Goal: Find specific page/section: Find specific page/section

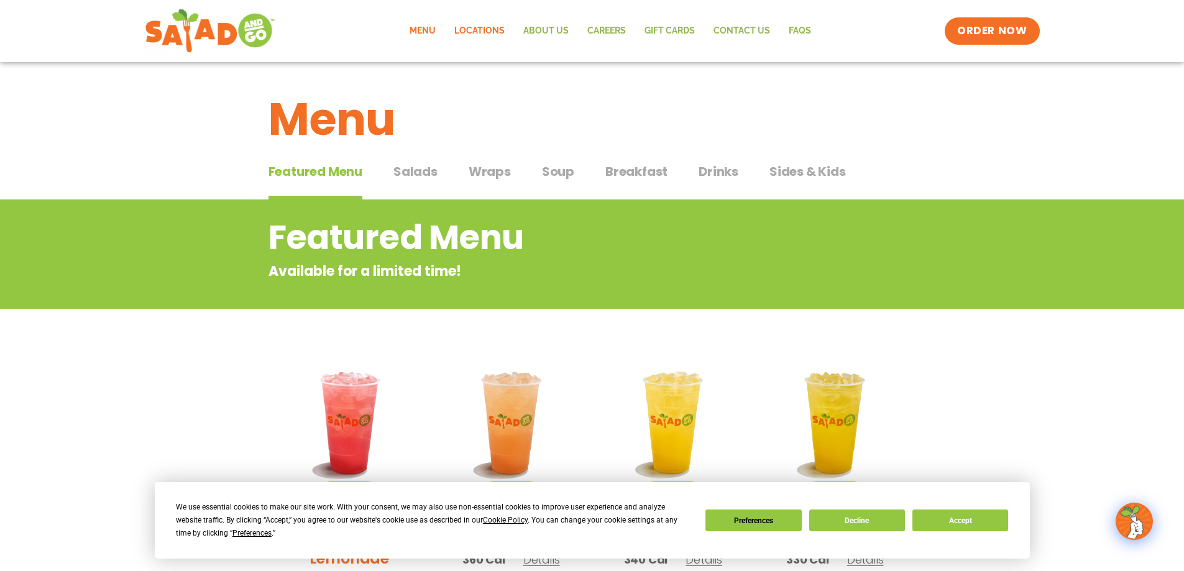
click at [470, 28] on link "Locations" at bounding box center [479, 31] width 69 height 29
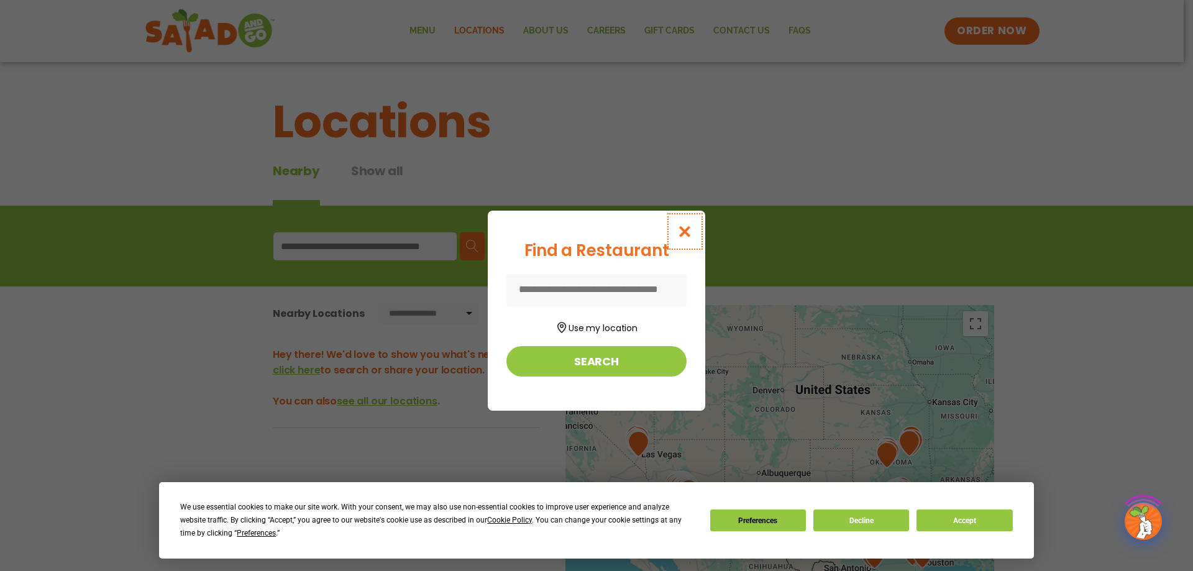
click at [683, 223] on button "Close modal" at bounding box center [685, 232] width 40 height 42
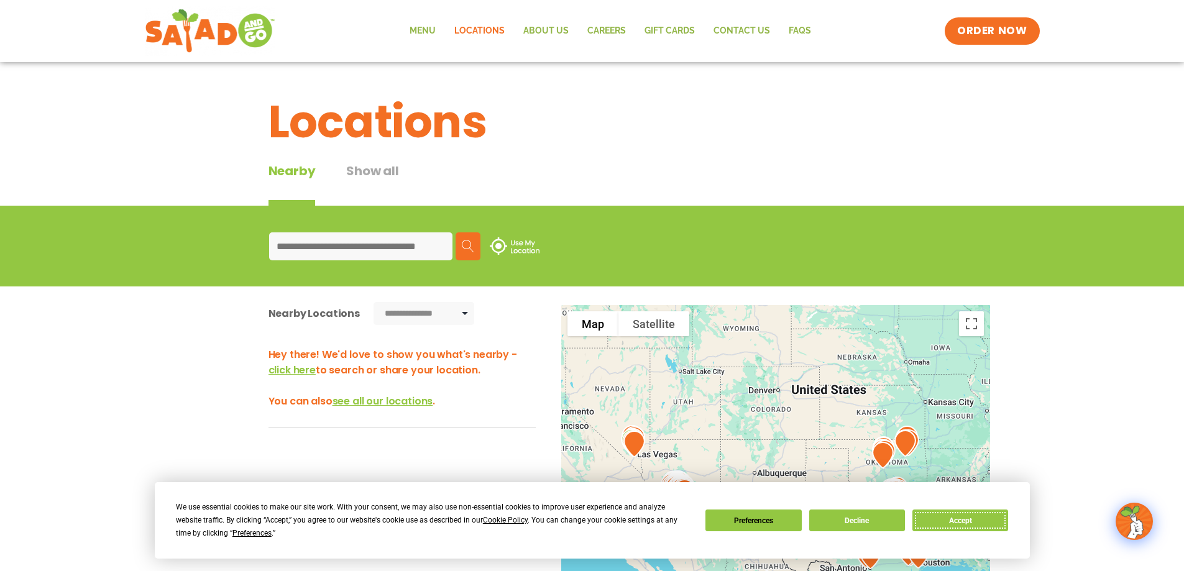
click at [956, 519] on button "Accept" at bounding box center [960, 520] width 96 height 22
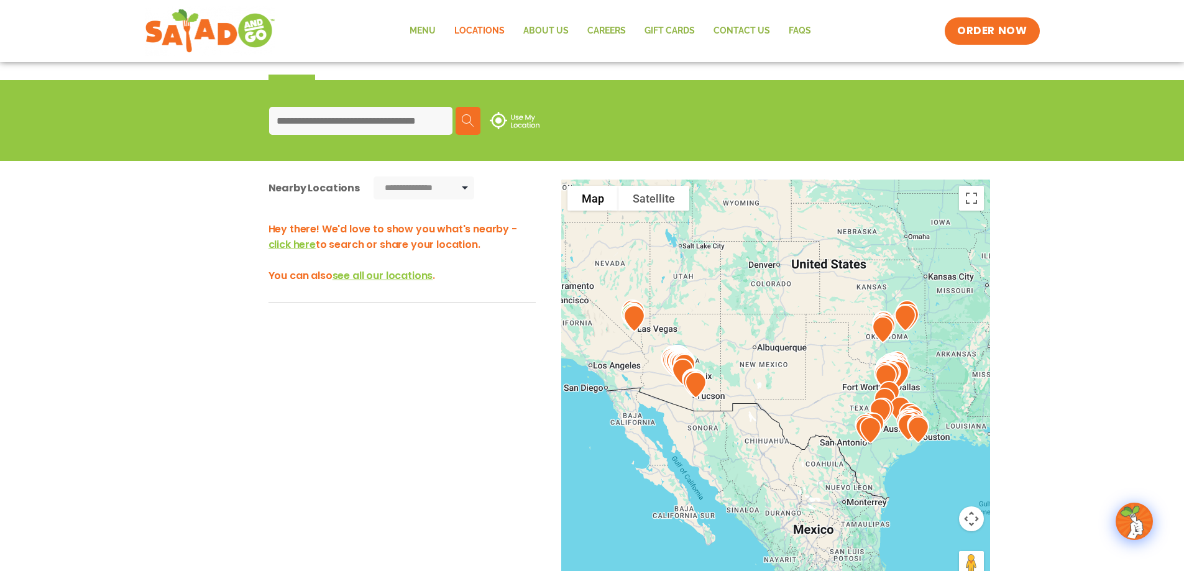
scroll to position [163, 0]
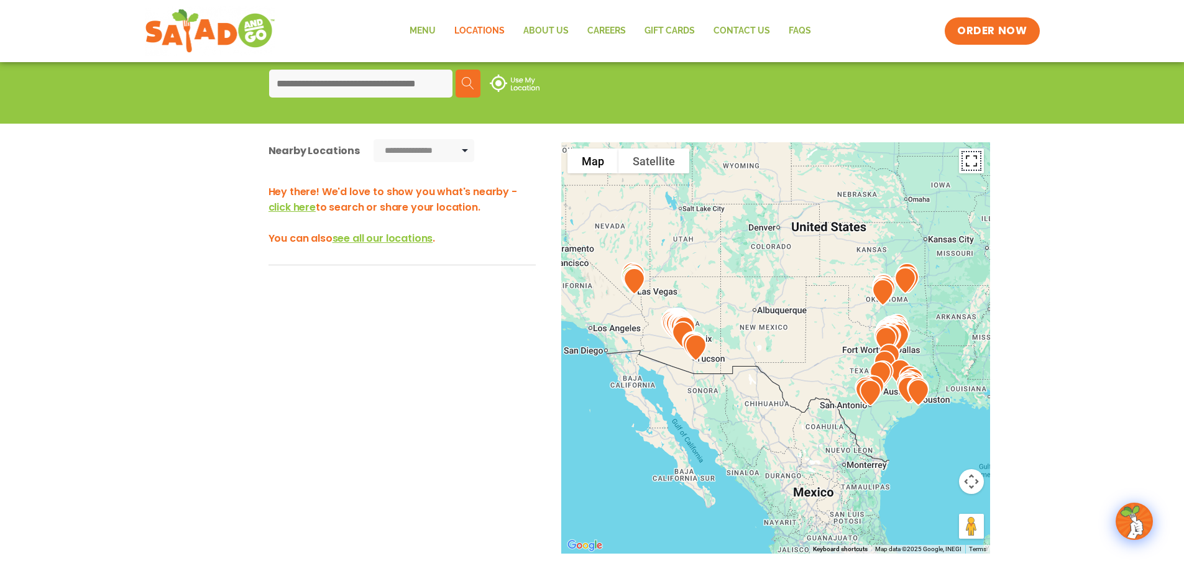
click at [971, 158] on button "Toggle fullscreen view" at bounding box center [971, 160] width 25 height 25
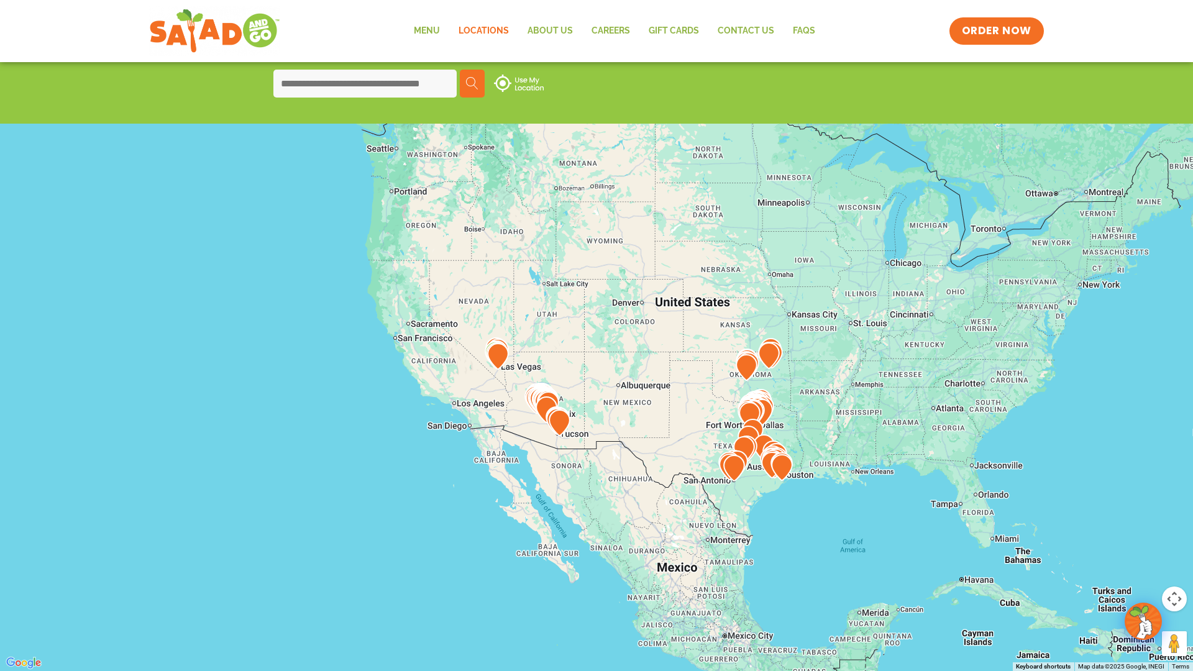
drag, startPoint x: 470, startPoint y: 316, endPoint x: 500, endPoint y: 454, distance: 141.1
click at [515, 406] on div at bounding box center [596, 335] width 1193 height 671
click at [1176, 21] on button "Toggle fullscreen view" at bounding box center [1174, 18] width 25 height 25
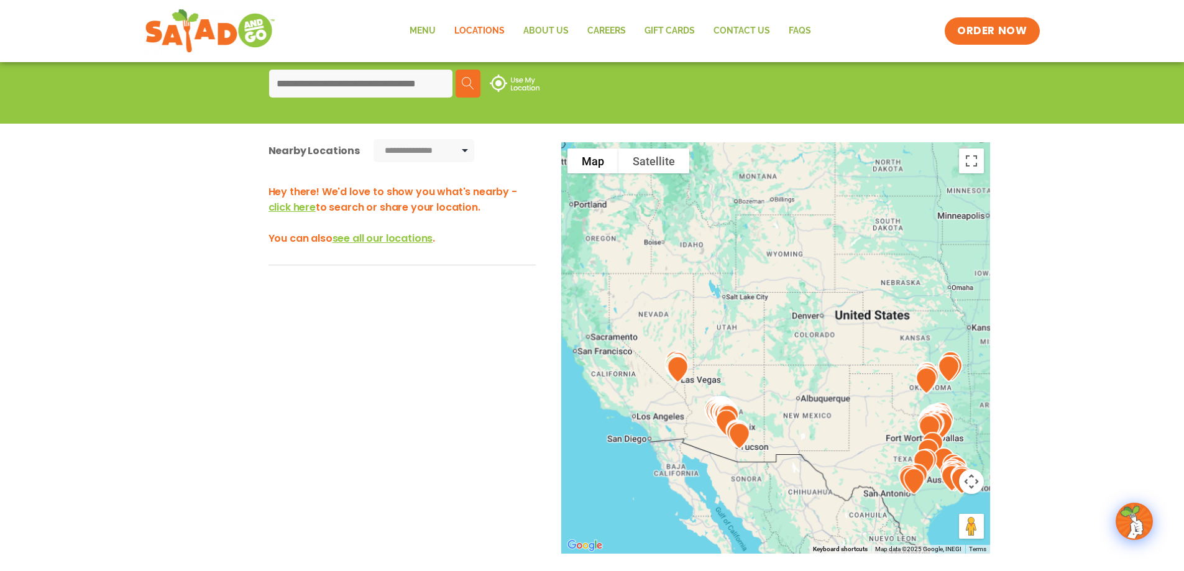
drag, startPoint x: 380, startPoint y: 70, endPoint x: 380, endPoint y: 78, distance: 8.1
click at [380, 70] on input at bounding box center [360, 84] width 183 height 28
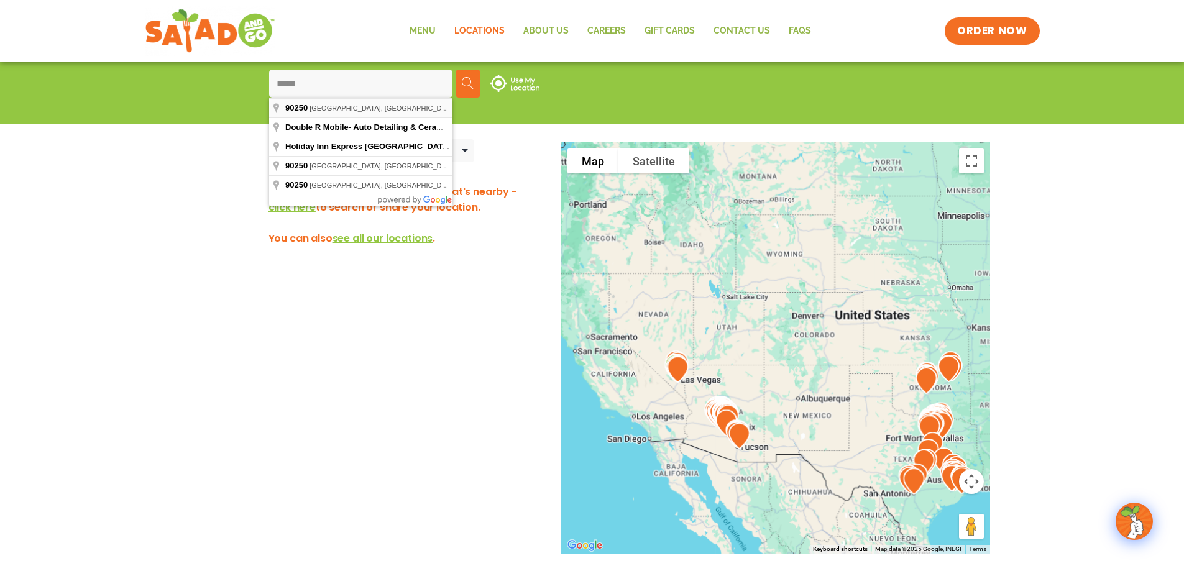
type input "**********"
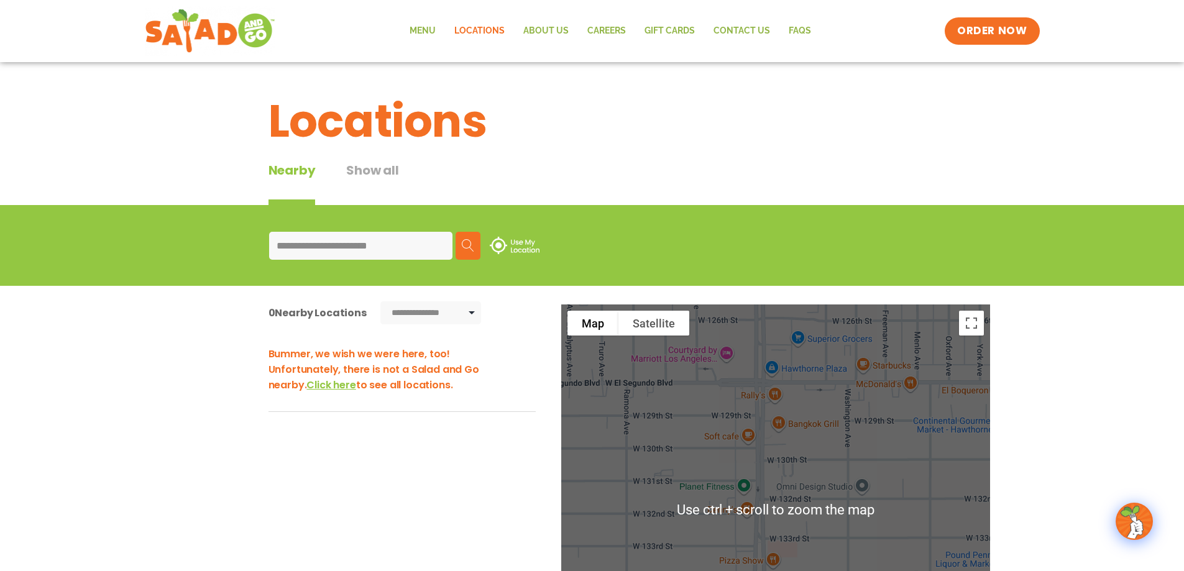
scroll to position [0, 0]
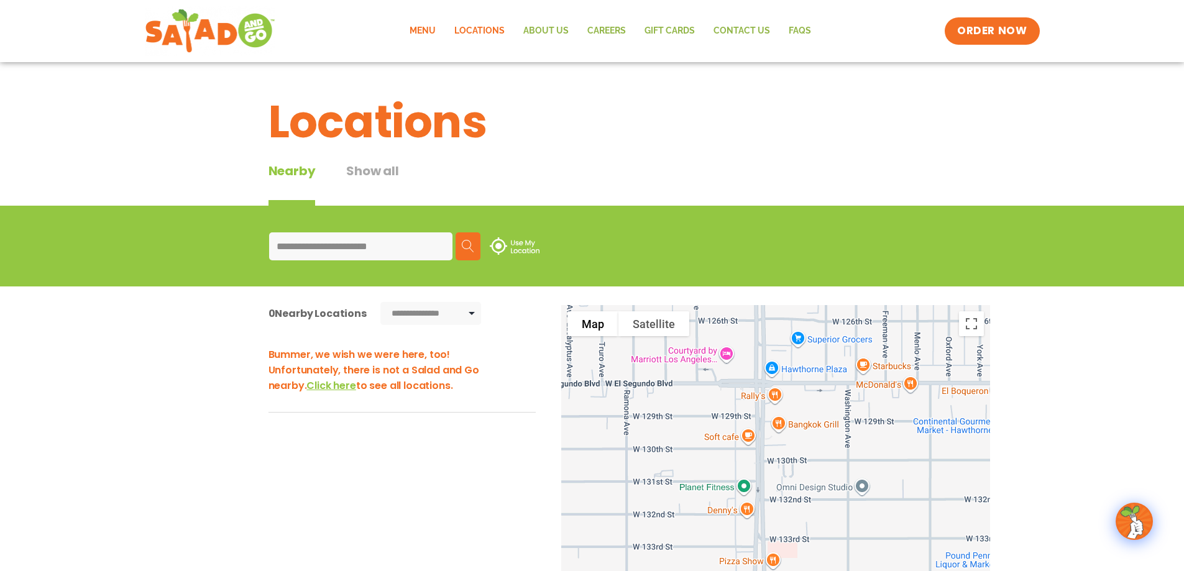
click at [425, 32] on link "Menu" at bounding box center [422, 31] width 45 height 29
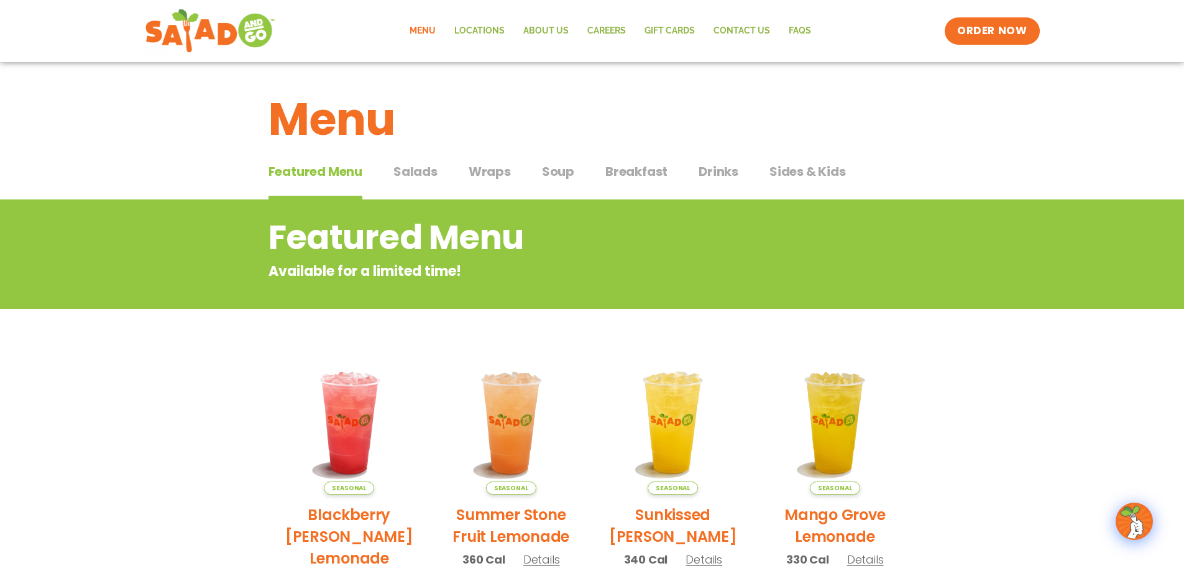
click at [402, 158] on div "Featured Menu Featured Menu Salads Salads Wraps Wraps Soup Soup Breakfast Break…" at bounding box center [591, 179] width 647 height 42
click at [407, 168] on span "Salads" at bounding box center [415, 171] width 44 height 19
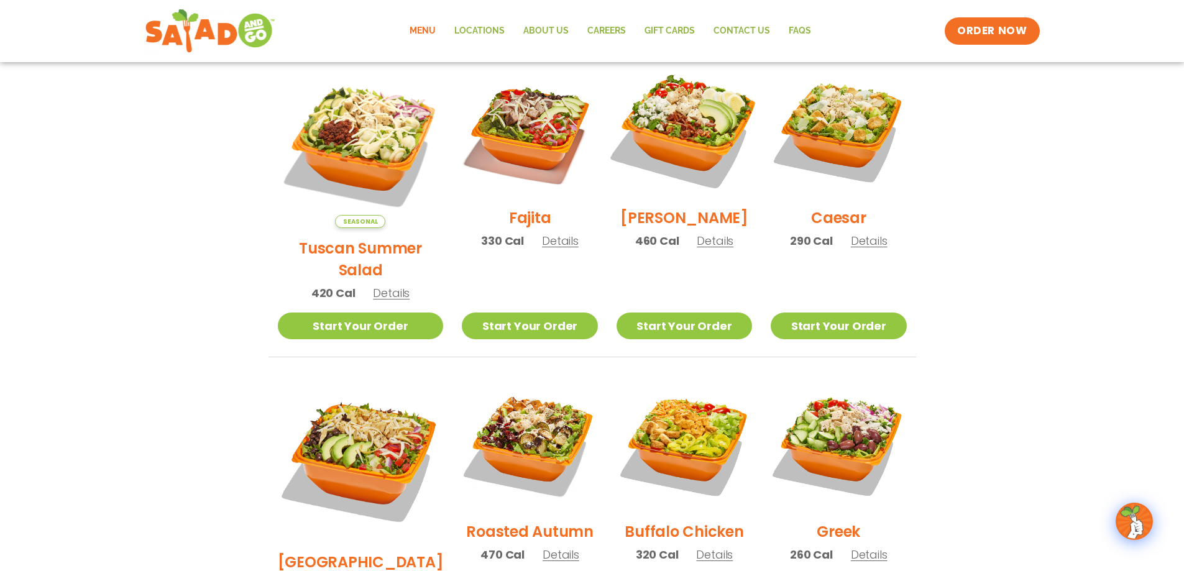
scroll to position [373, 0]
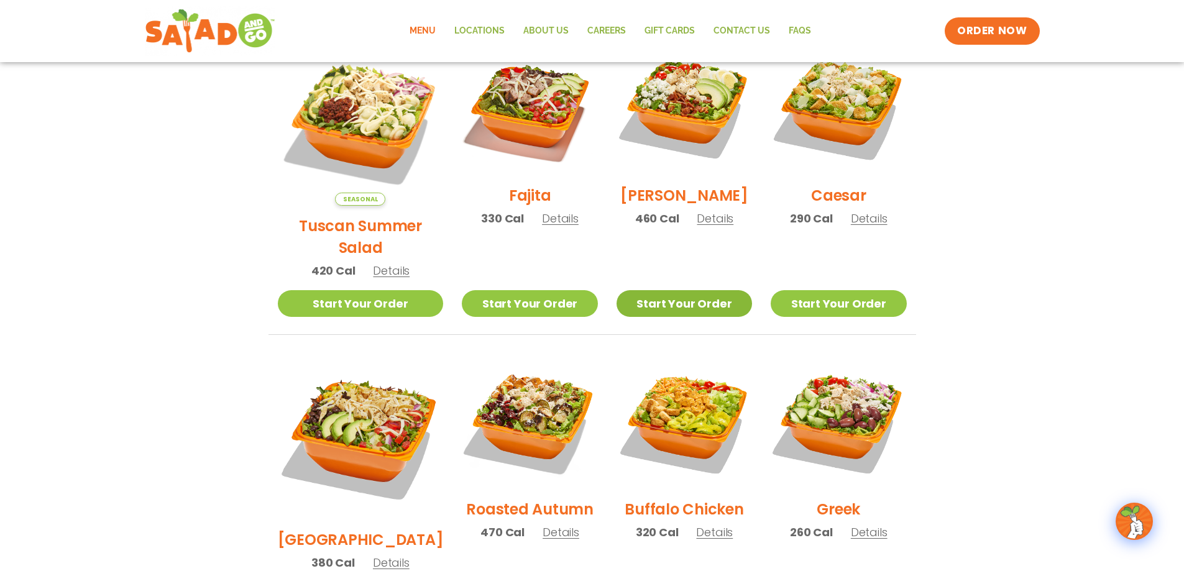
click at [703, 290] on link "Start Your Order" at bounding box center [683, 303] width 135 height 27
